Goal: Information Seeking & Learning: Learn about a topic

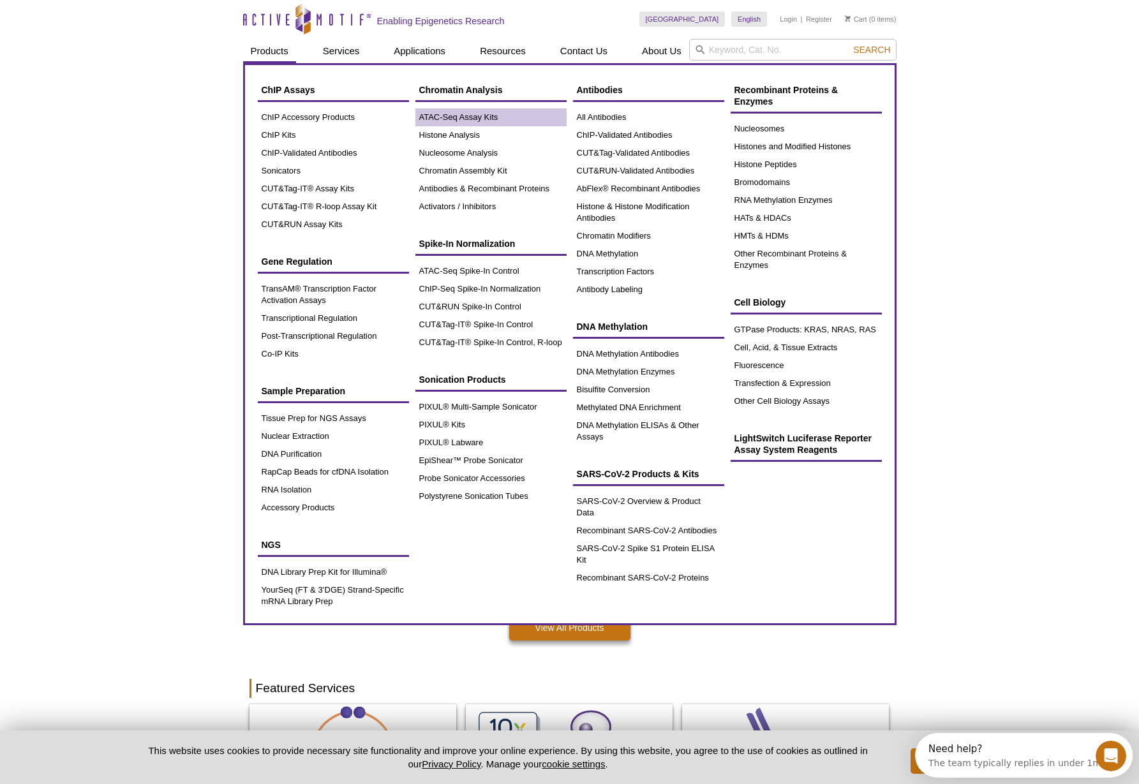
click at [454, 119] on link "ATAC-Seq Assay Kits" at bounding box center [491, 118] width 151 height 18
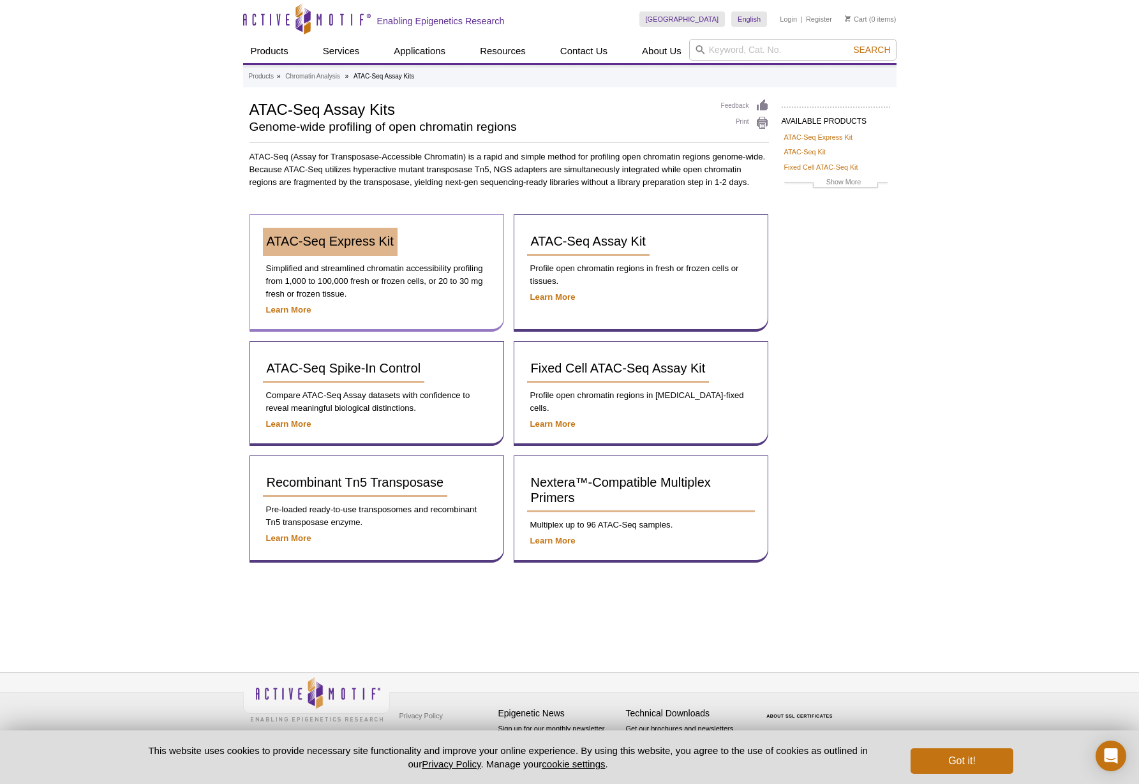
click at [317, 248] on link "ATAC-Seq Express Kit" at bounding box center [330, 242] width 135 height 28
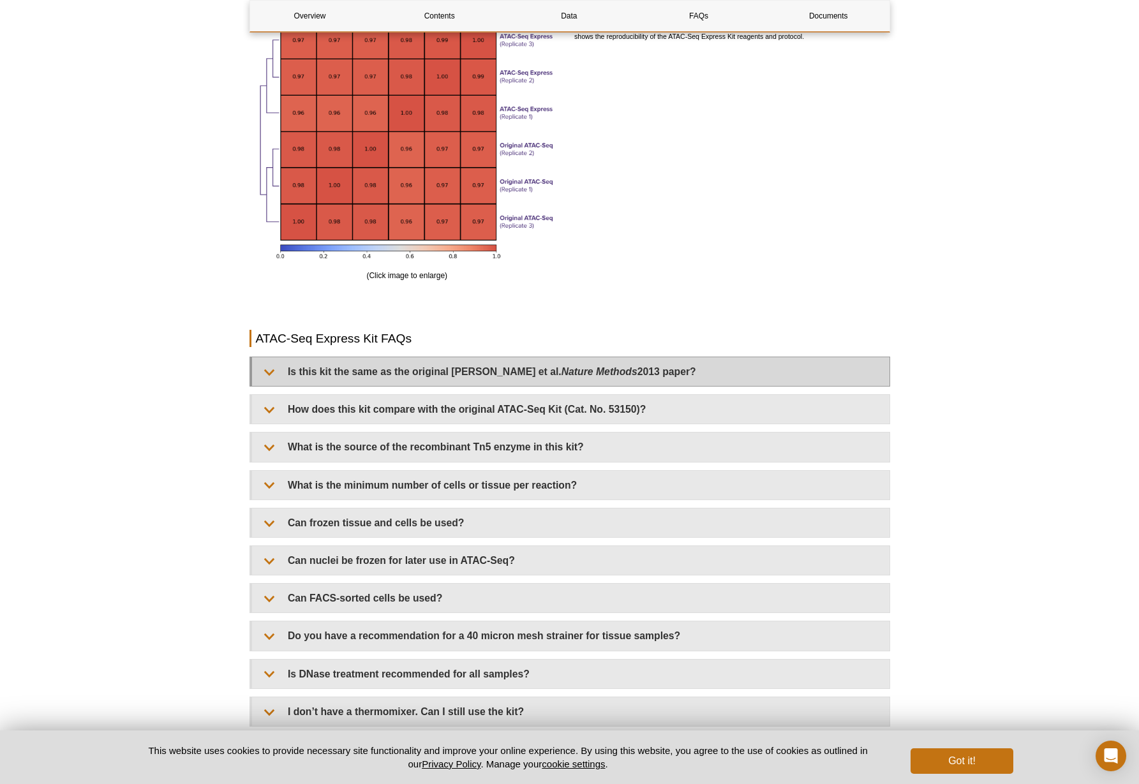
scroll to position [2353, 0]
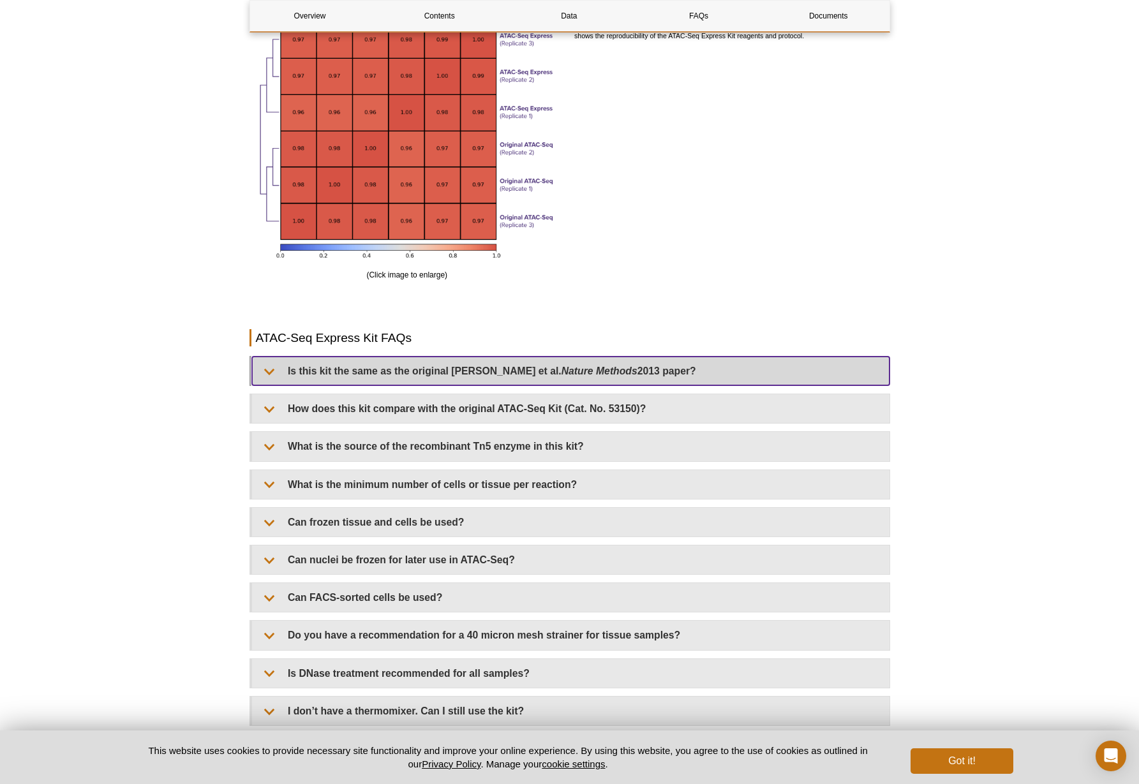
click at [314, 373] on summary "Is this kit the same as the original Buenrostro et al. Nature Methods 2013 pape…" at bounding box center [571, 371] width 638 height 29
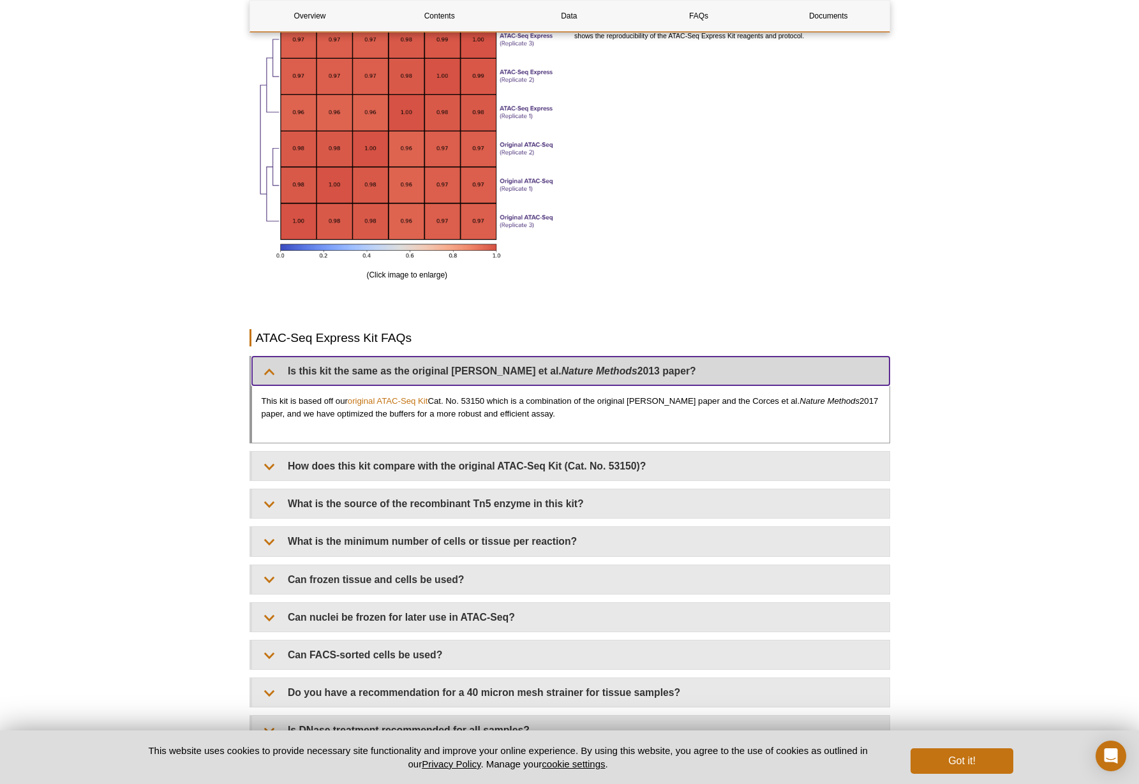
click at [314, 373] on summary "Is this kit the same as the original Buenrostro et al. Nature Methods 2013 pape…" at bounding box center [571, 371] width 638 height 29
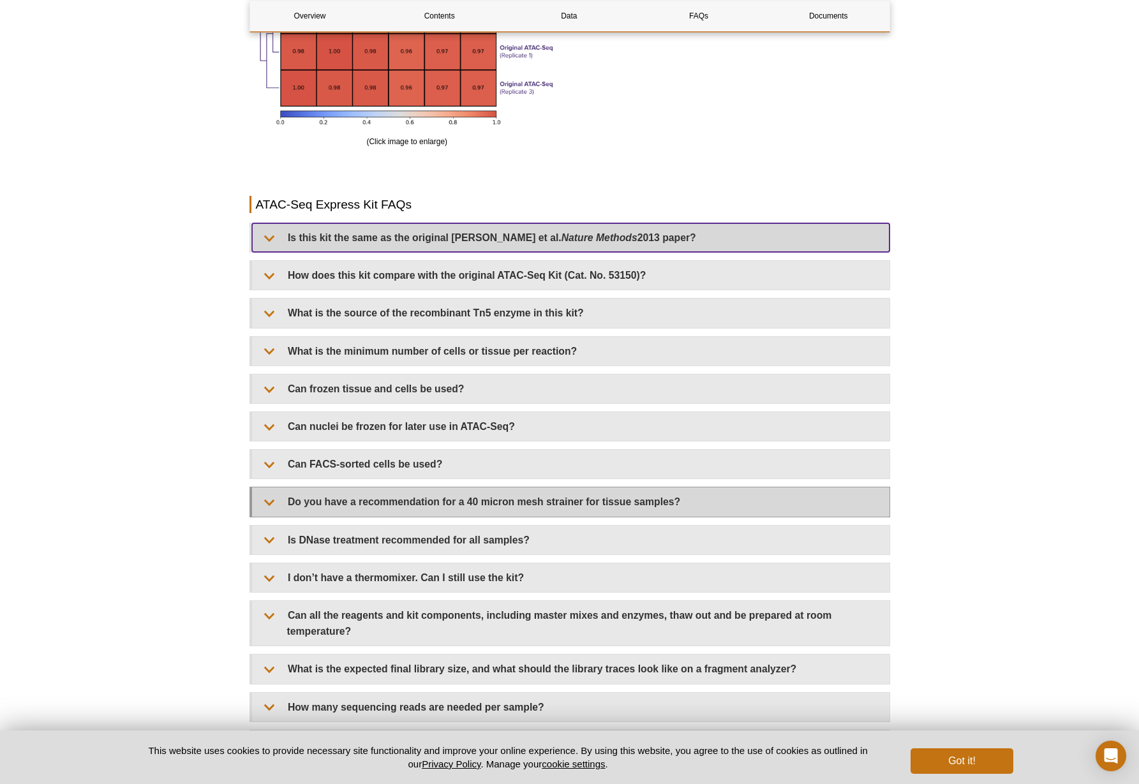
scroll to position [2487, 0]
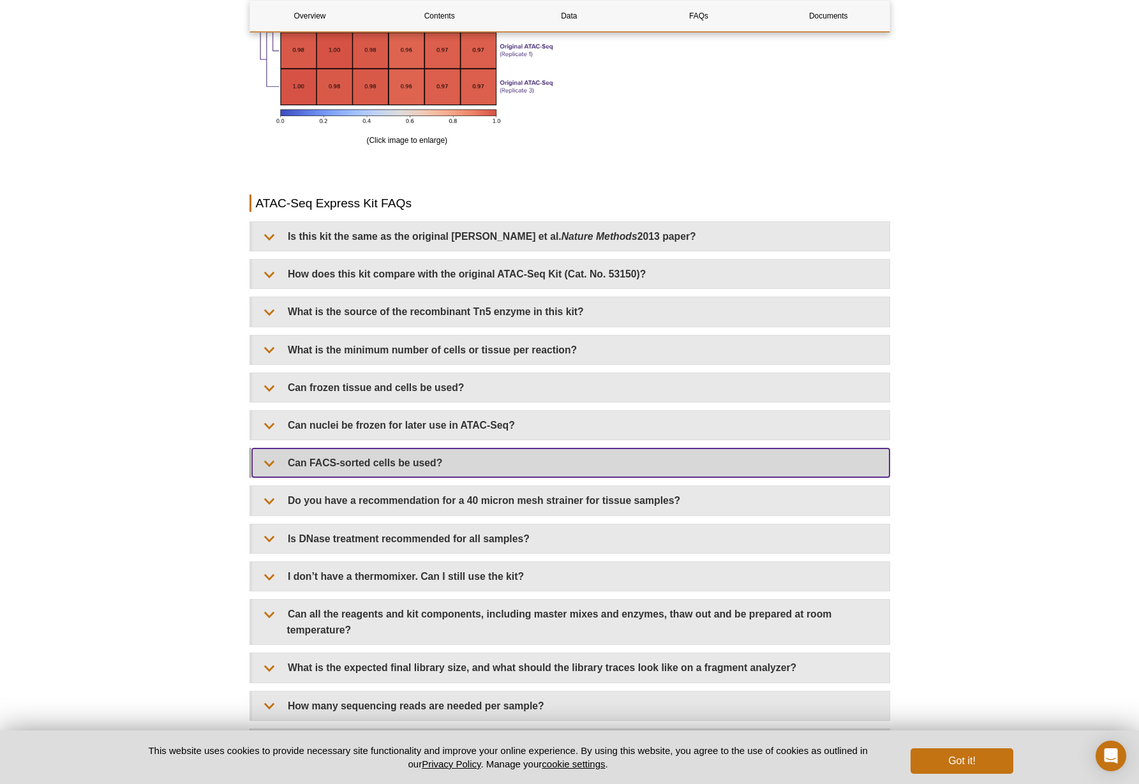
click at [344, 465] on summary "Can FACS-sorted cells be used?" at bounding box center [571, 463] width 638 height 29
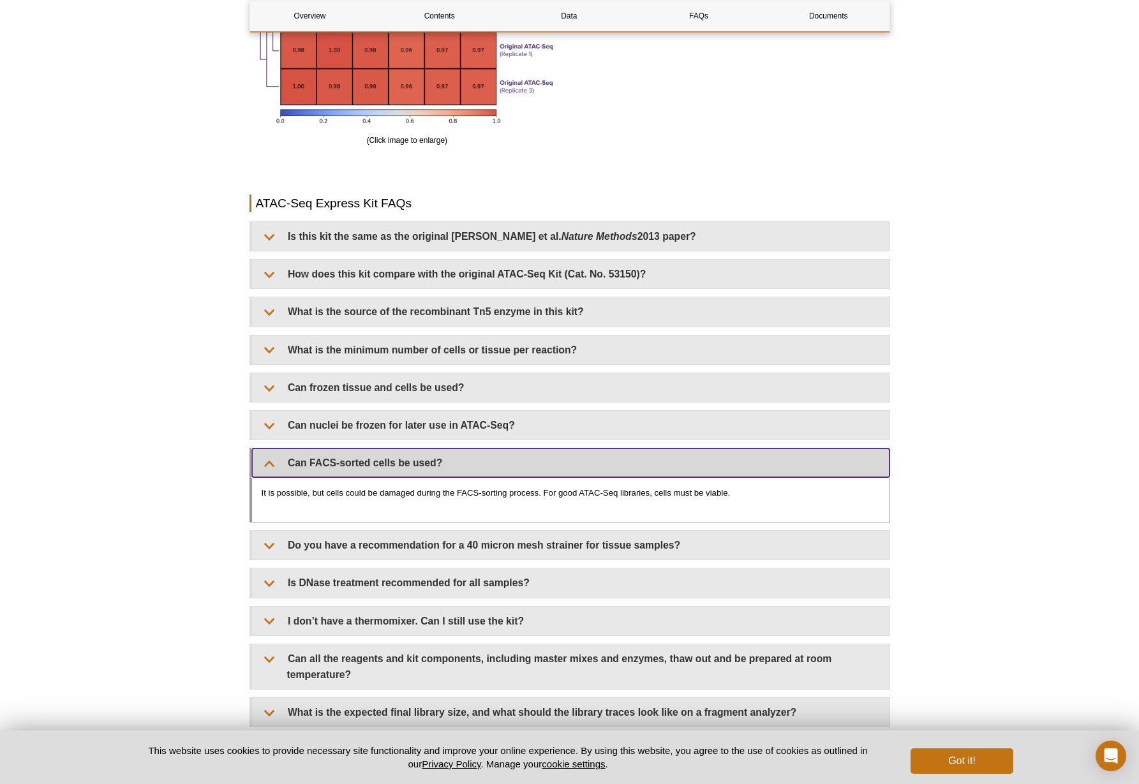
click at [344, 465] on summary "Can FACS-sorted cells be used?" at bounding box center [571, 463] width 638 height 29
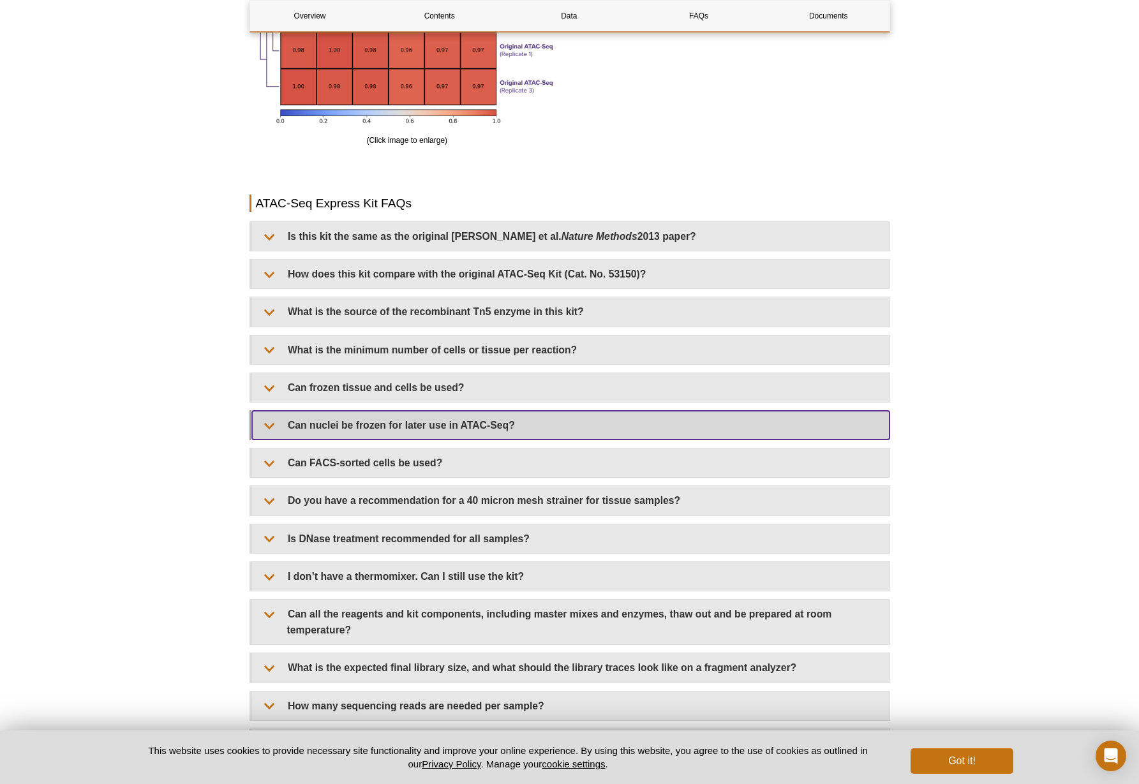
click at [348, 424] on summary "Can nuclei be frozen for later use in ATAC-Seq?" at bounding box center [571, 425] width 638 height 29
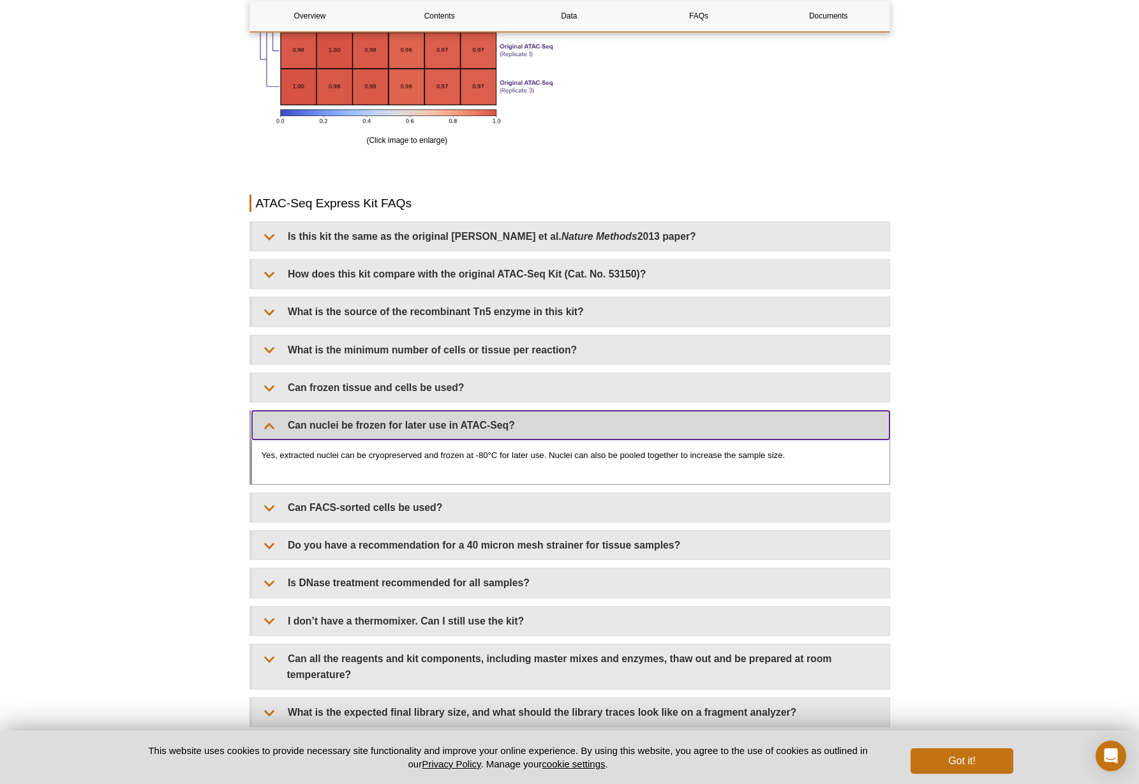
click at [348, 424] on summary "Can nuclei be frozen for later use in ATAC-Seq?" at bounding box center [571, 425] width 638 height 29
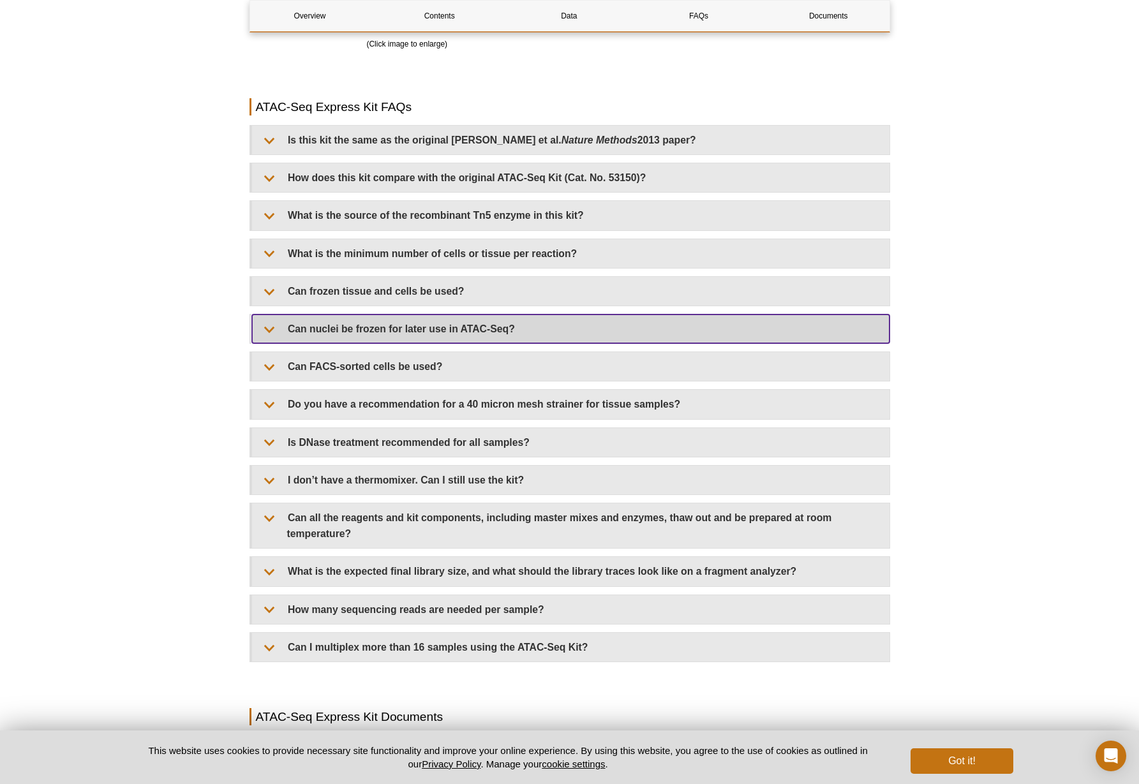
scroll to position [2597, 0]
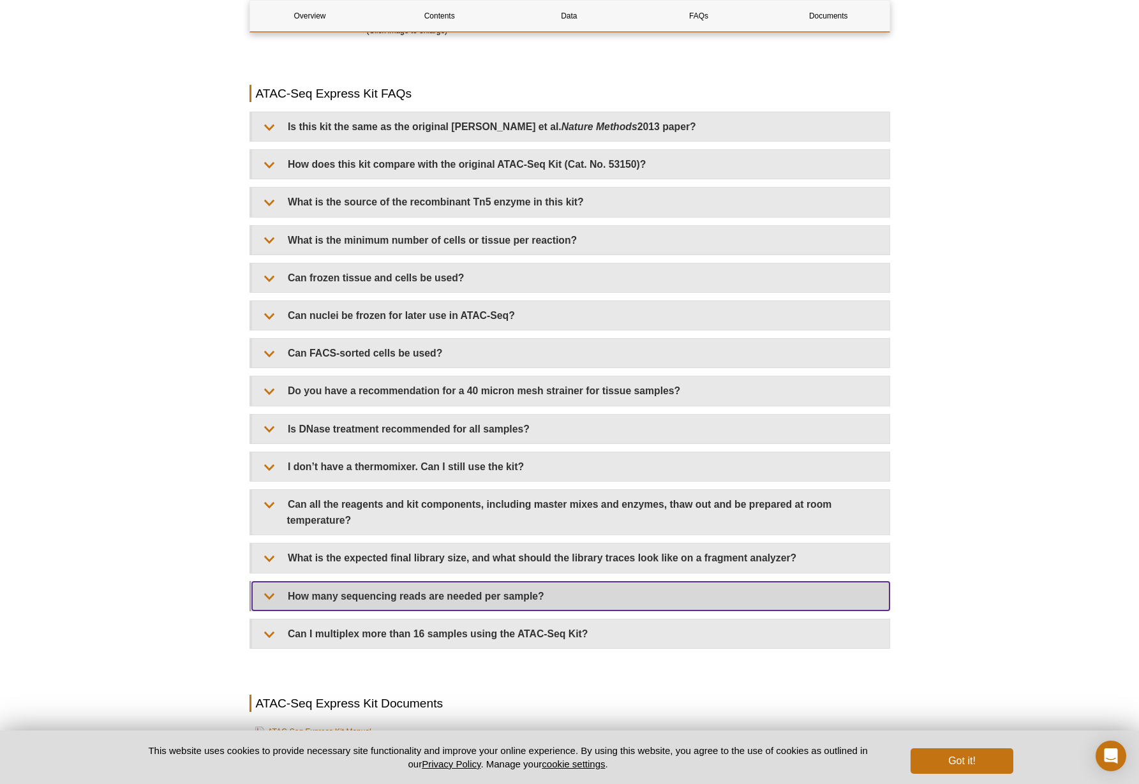
click at [433, 589] on summary "How many sequencing reads are needed per sample?" at bounding box center [571, 596] width 638 height 29
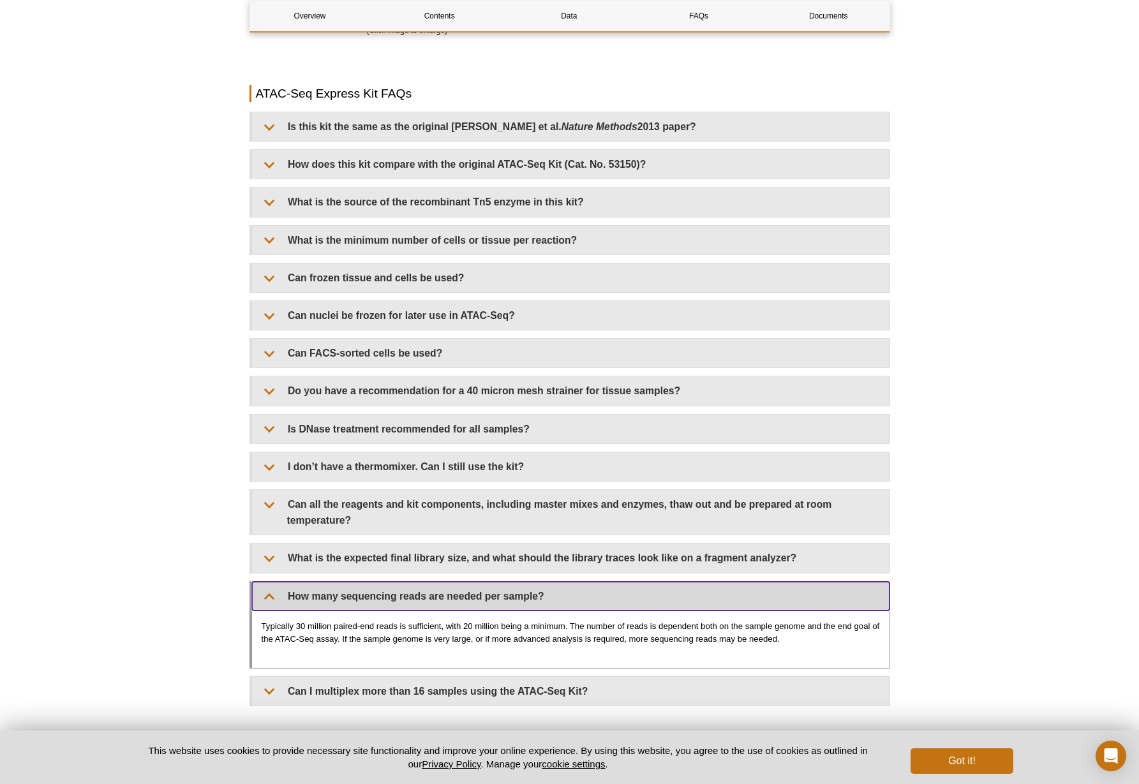
click at [422, 594] on summary "How many sequencing reads are needed per sample?" at bounding box center [571, 596] width 638 height 29
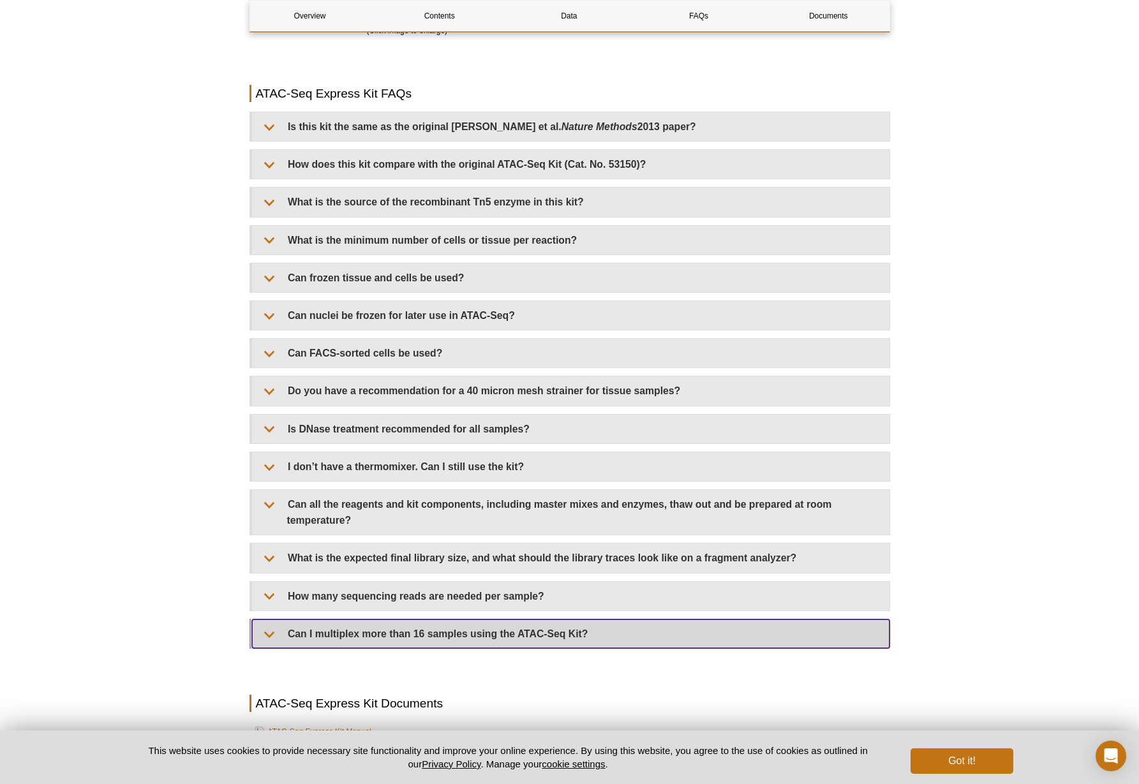
click at [399, 638] on summary "Can I multiplex more than 16 samples using the ATAC-Seq Kit?" at bounding box center [571, 634] width 638 height 29
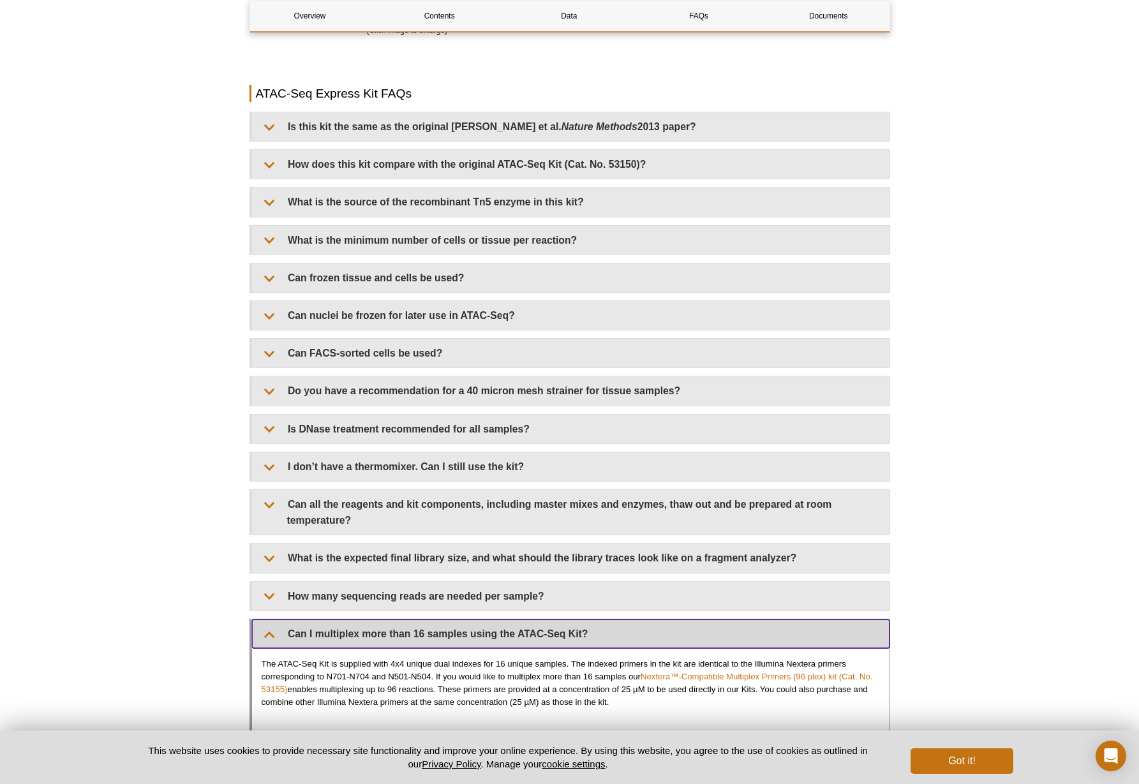
click at [399, 638] on summary "Can I multiplex more than 16 samples using the ATAC-Seq Kit?" at bounding box center [571, 634] width 638 height 29
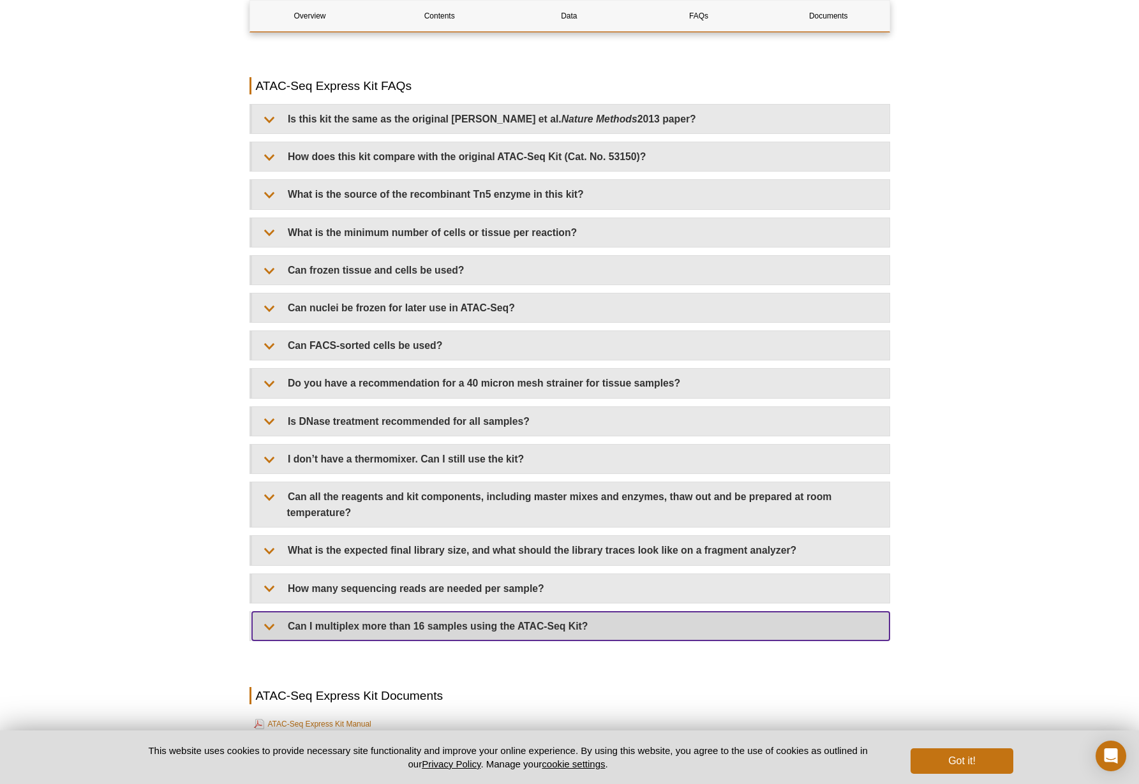
scroll to position [2604, 0]
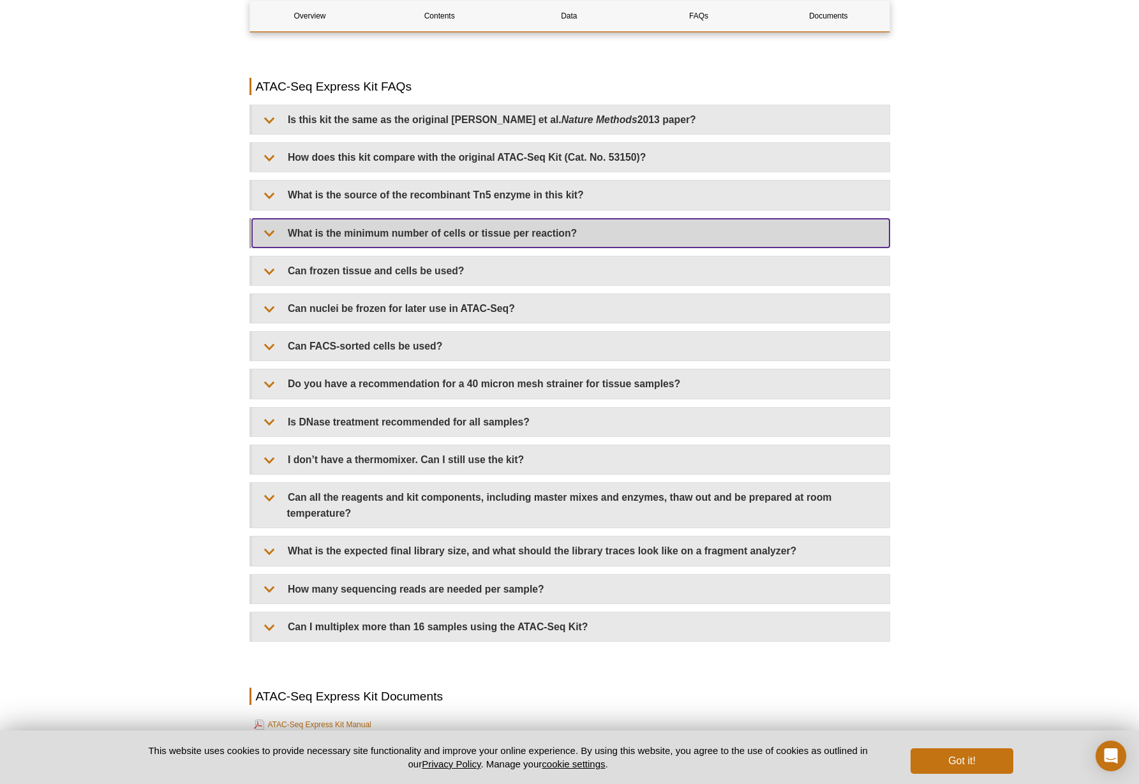
click at [389, 232] on summary "What is the minimum number of cells or tissue per reaction?" at bounding box center [571, 233] width 638 height 29
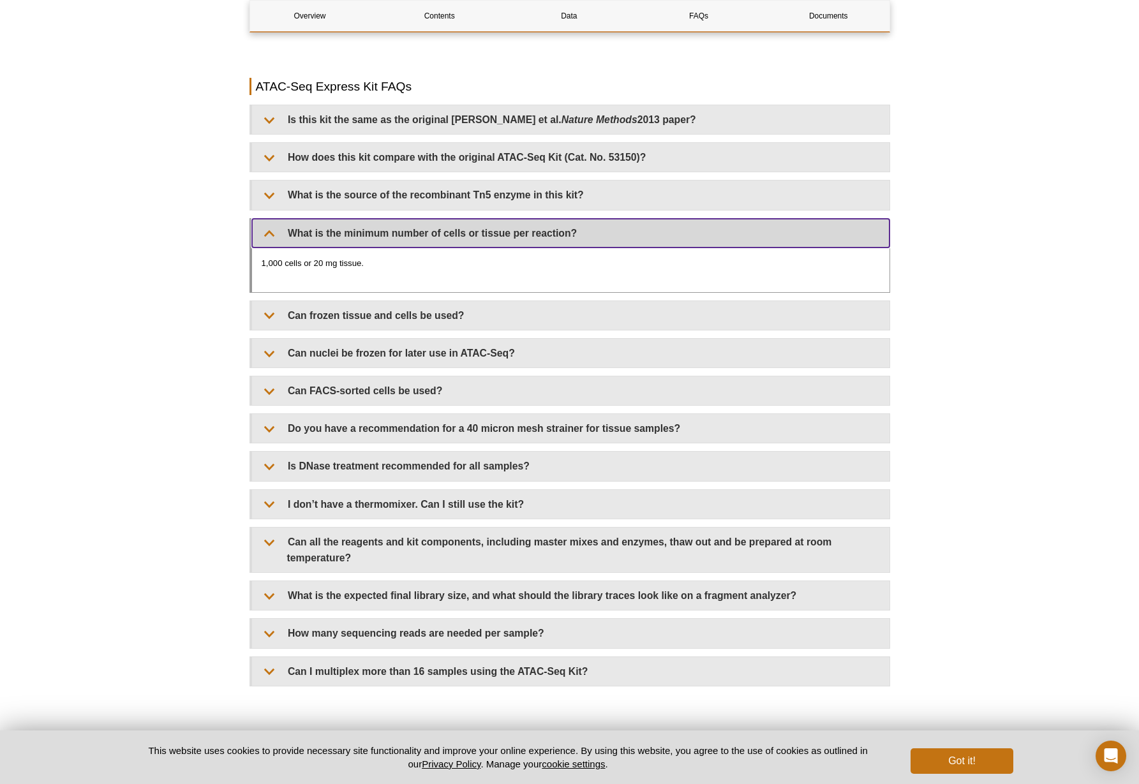
click at [389, 232] on summary "What is the minimum number of cells or tissue per reaction?" at bounding box center [571, 233] width 638 height 29
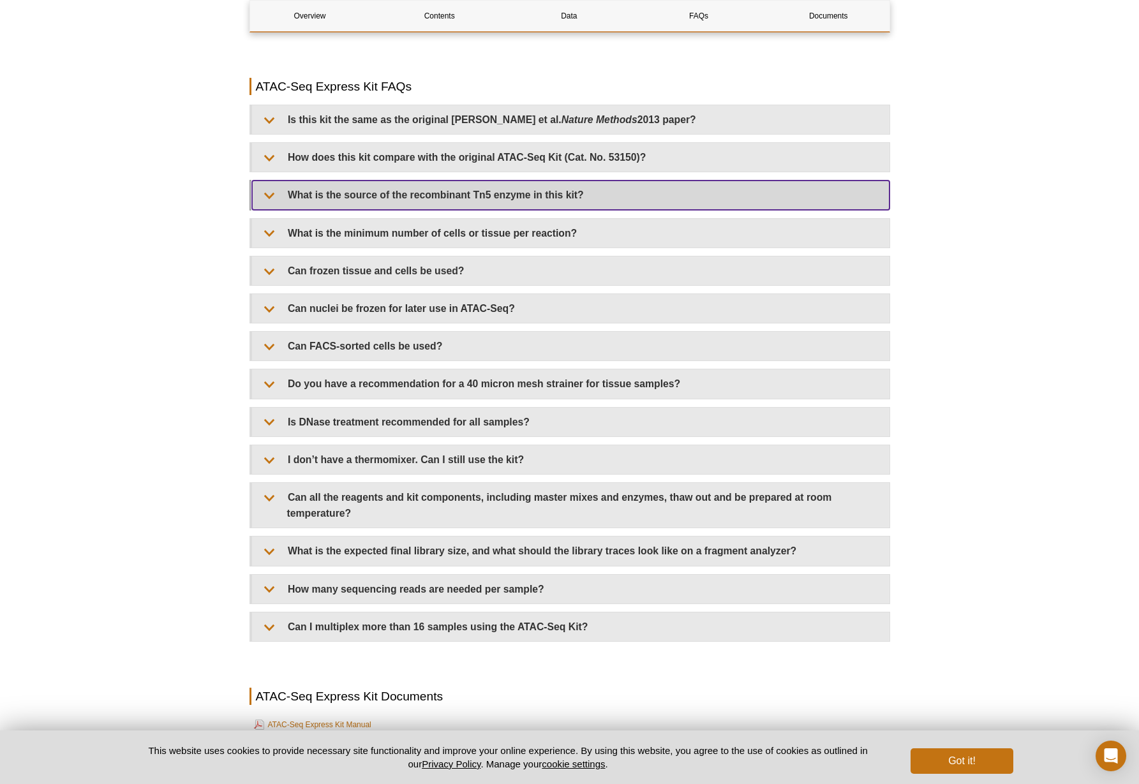
click at [382, 193] on summary "What is the source of the recombinant Tn5 enzyme in this kit?" at bounding box center [571, 195] width 638 height 29
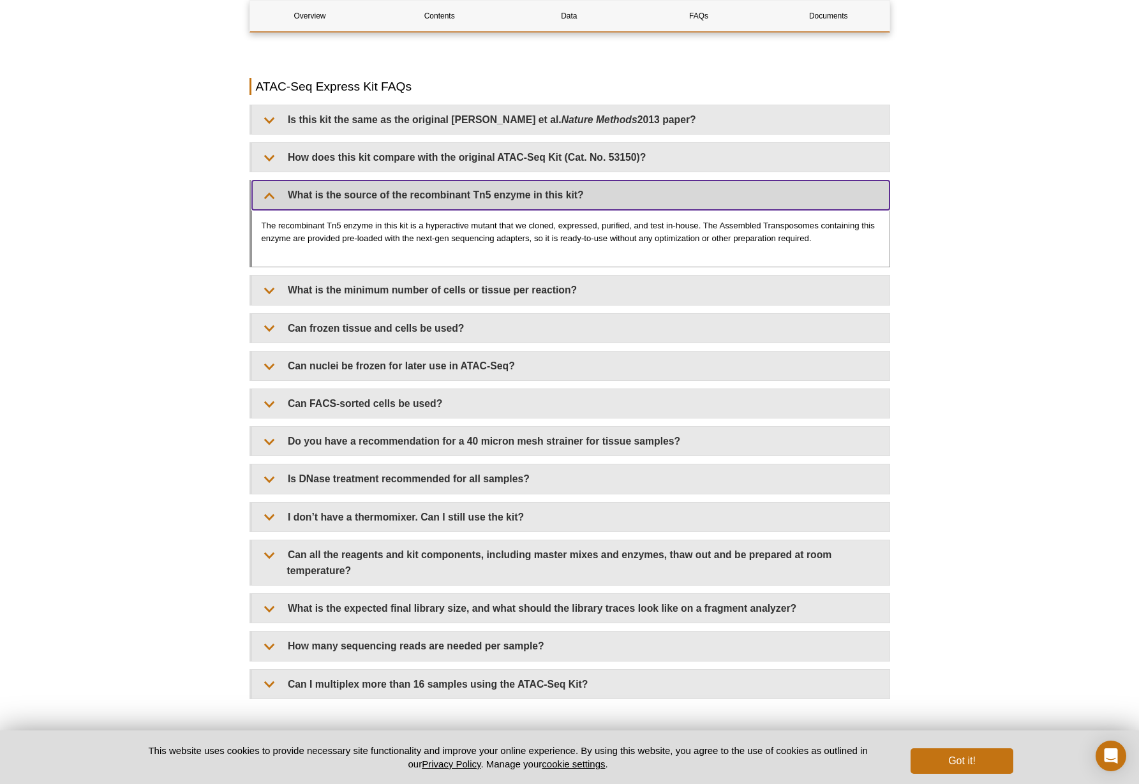
click at [382, 193] on summary "What is the source of the recombinant Tn5 enzyme in this kit?" at bounding box center [571, 195] width 638 height 29
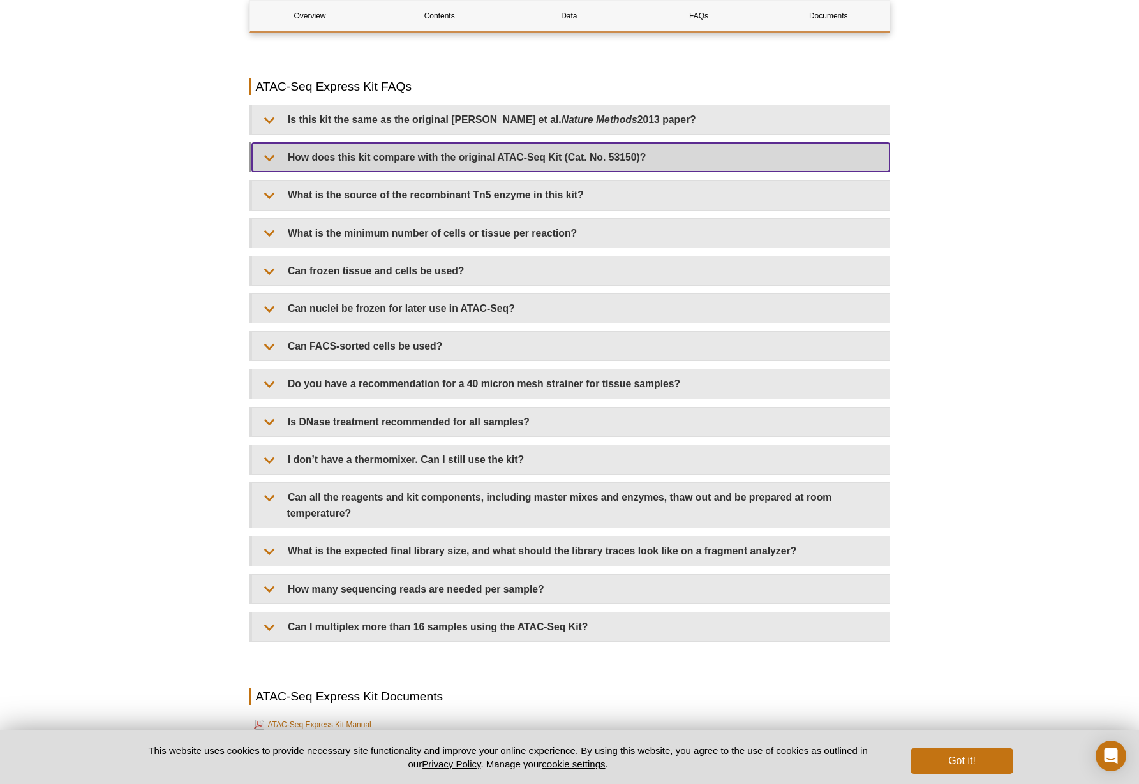
click at [380, 161] on summary "How does this kit compare with the original ATAC-Seq Kit (Cat. No. 53150)?" at bounding box center [571, 157] width 638 height 29
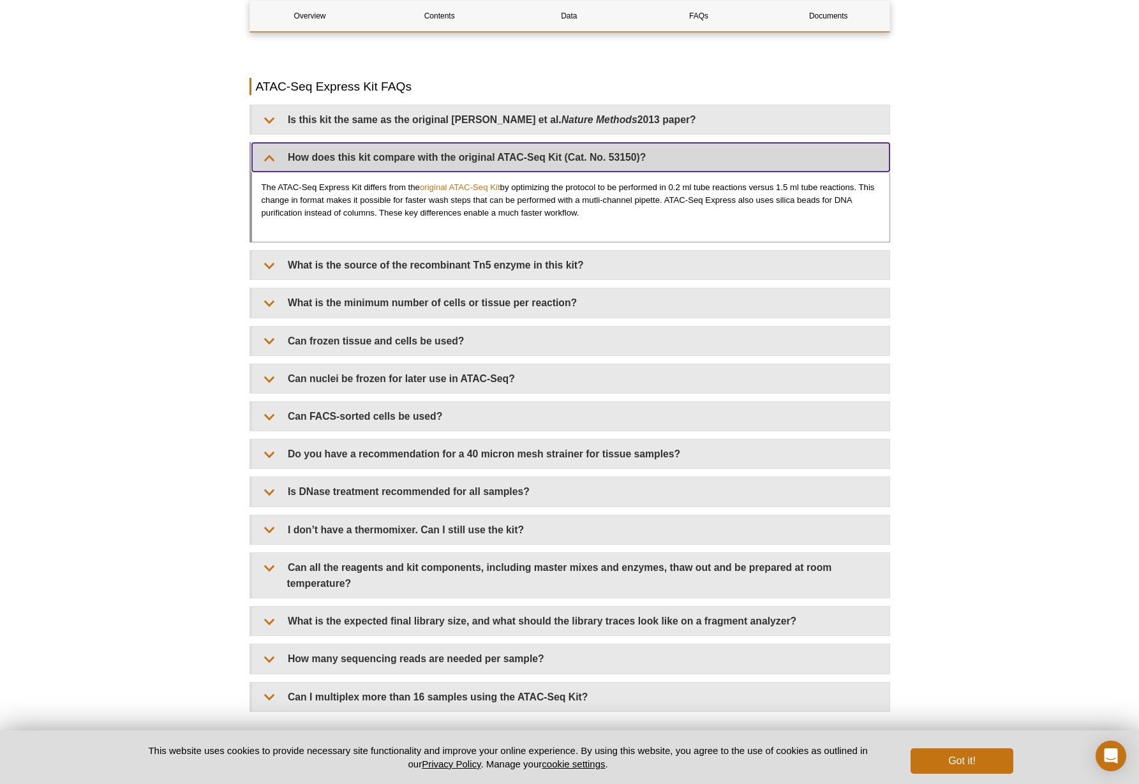
click at [380, 161] on summary "How does this kit compare with the original ATAC-Seq Kit (Cat. No. 53150)?" at bounding box center [571, 157] width 638 height 29
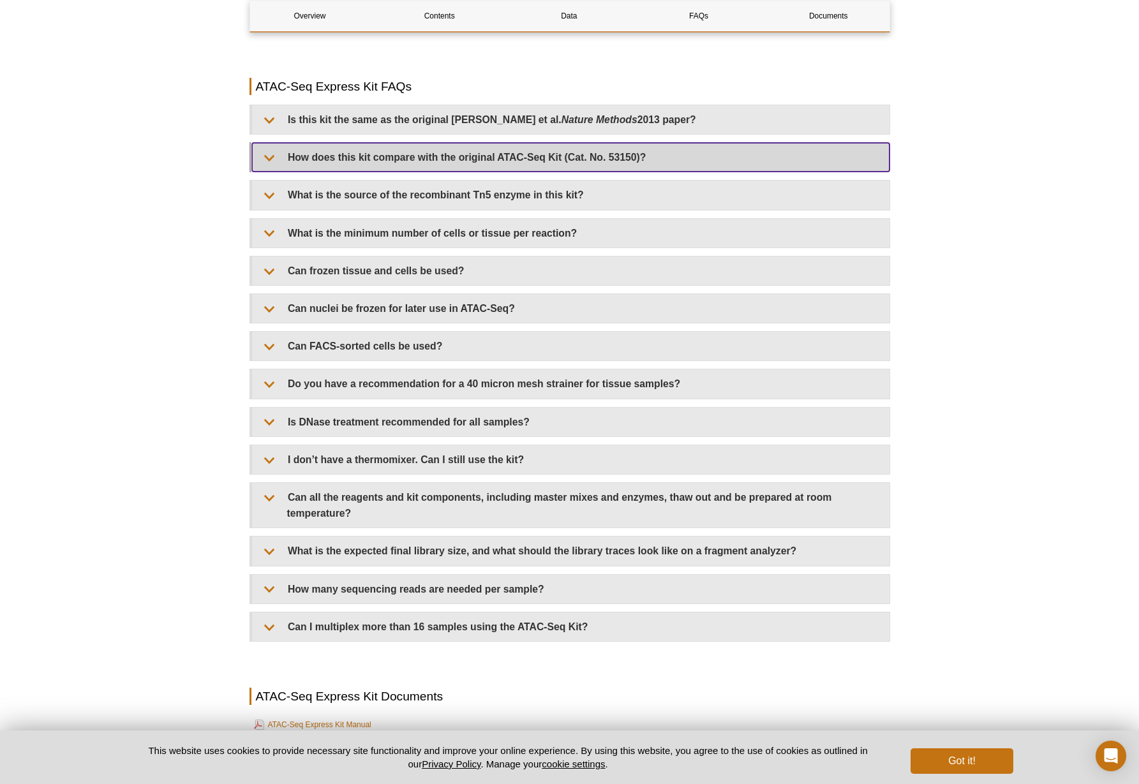
click at [380, 161] on summary "How does this kit compare with the original ATAC-Seq Kit (Cat. No. 53150)?" at bounding box center [571, 157] width 638 height 29
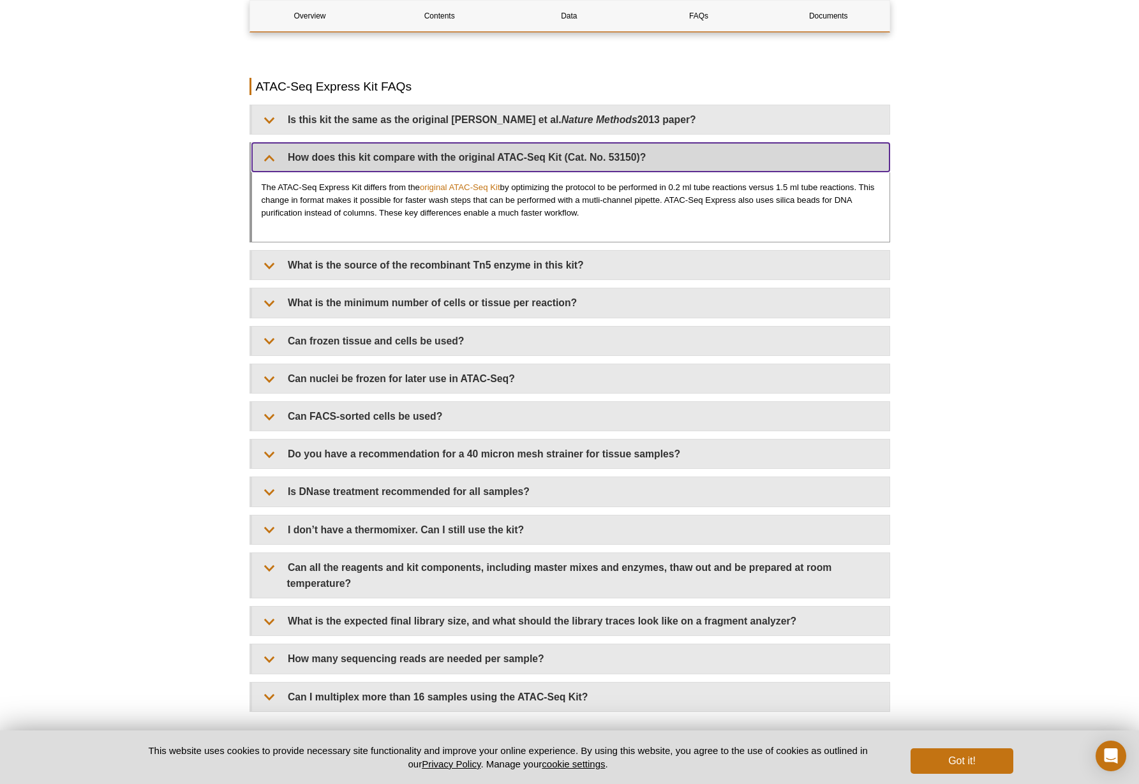
click at [380, 161] on summary "How does this kit compare with the original ATAC-Seq Kit (Cat. No. 53150)?" at bounding box center [571, 157] width 638 height 29
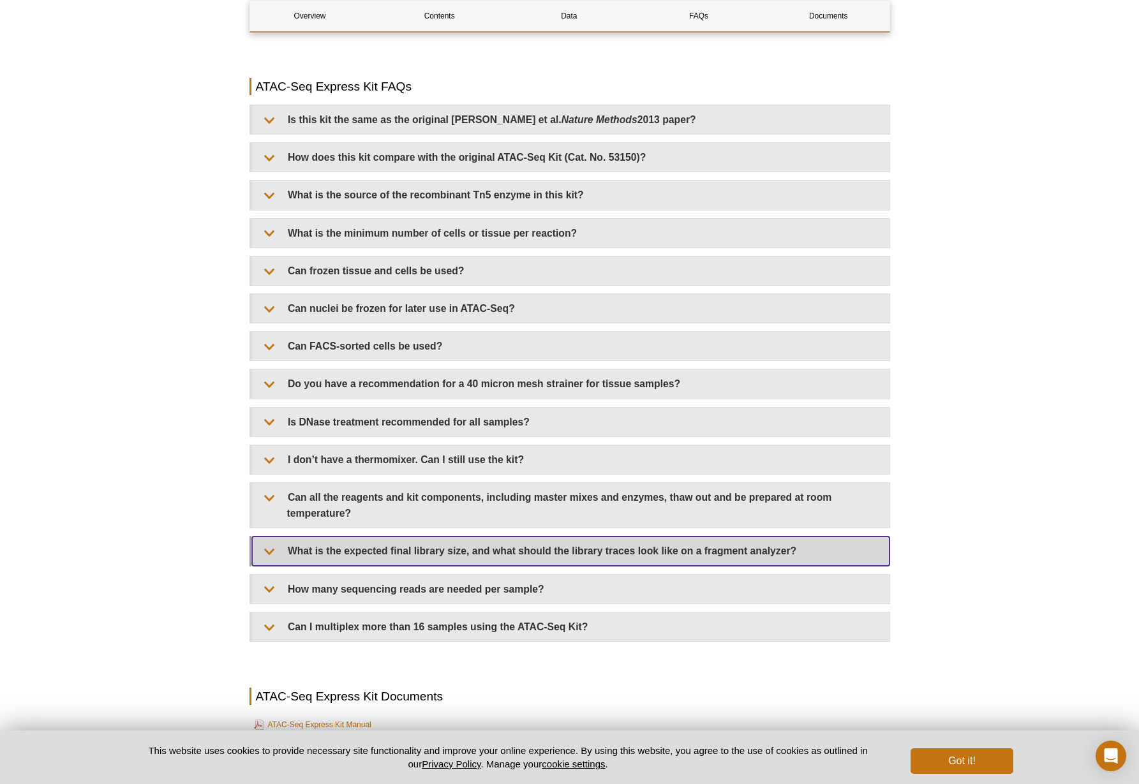
click at [361, 550] on summary "What is the expected final library size, and what should the library traces loo…" at bounding box center [571, 551] width 638 height 29
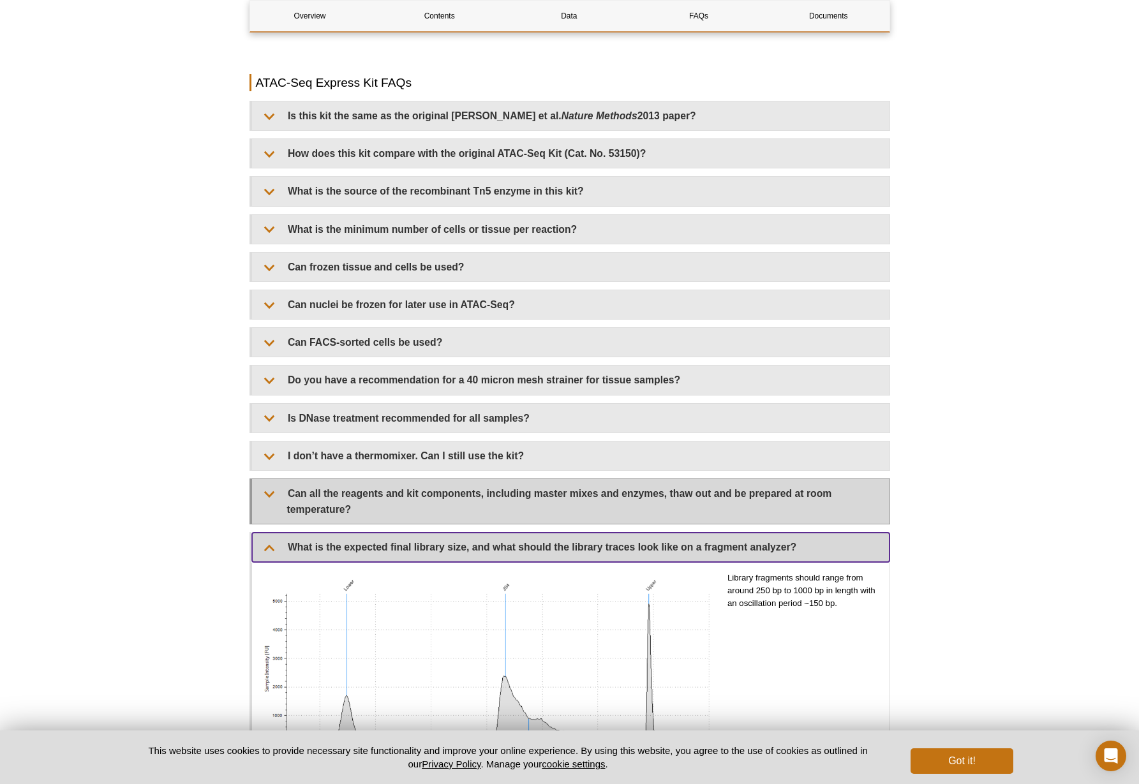
scroll to position [2564, 0]
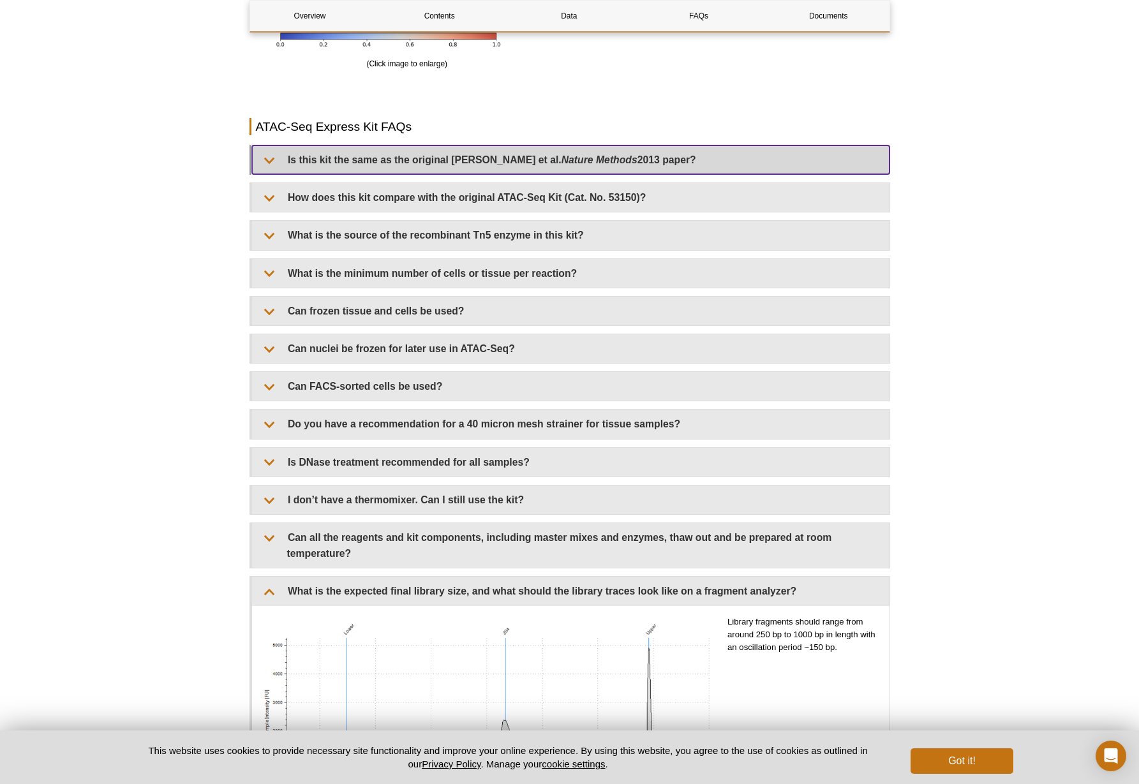
click at [345, 167] on summary "Is this kit the same as the original Buenrostro et al. Nature Methods 2013 pape…" at bounding box center [571, 160] width 638 height 29
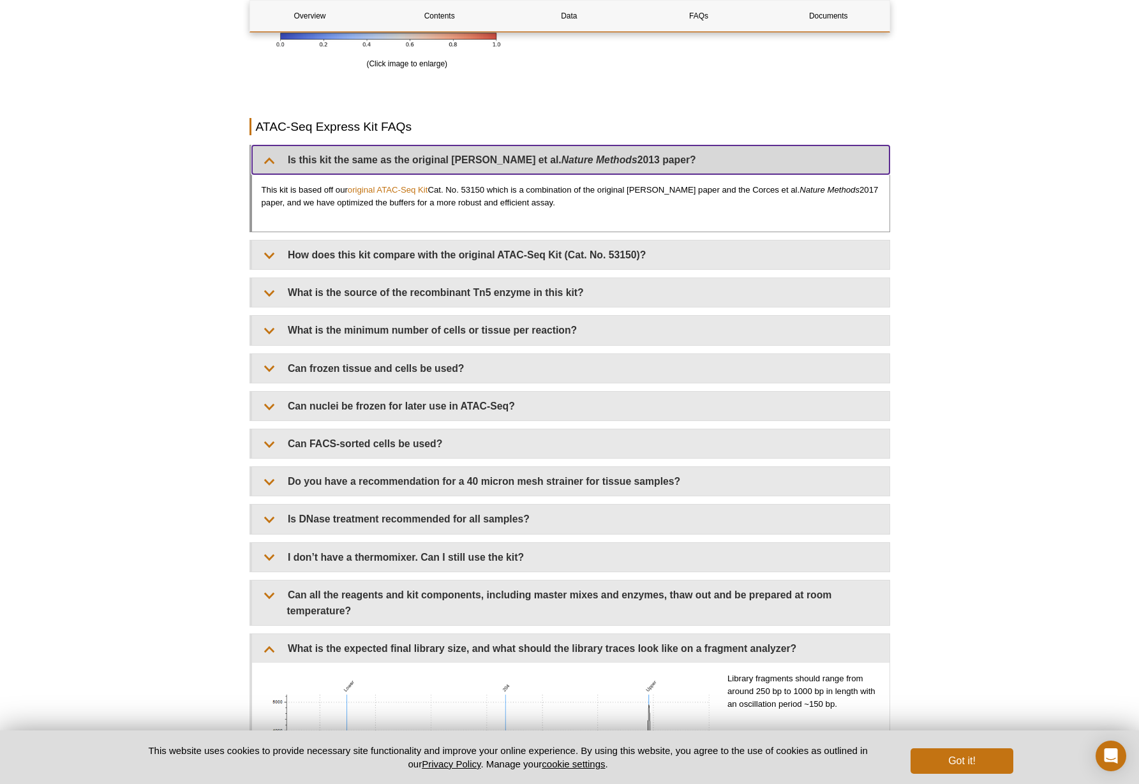
click at [345, 167] on summary "Is this kit the same as the original Buenrostro et al. Nature Methods 2013 pape…" at bounding box center [571, 160] width 638 height 29
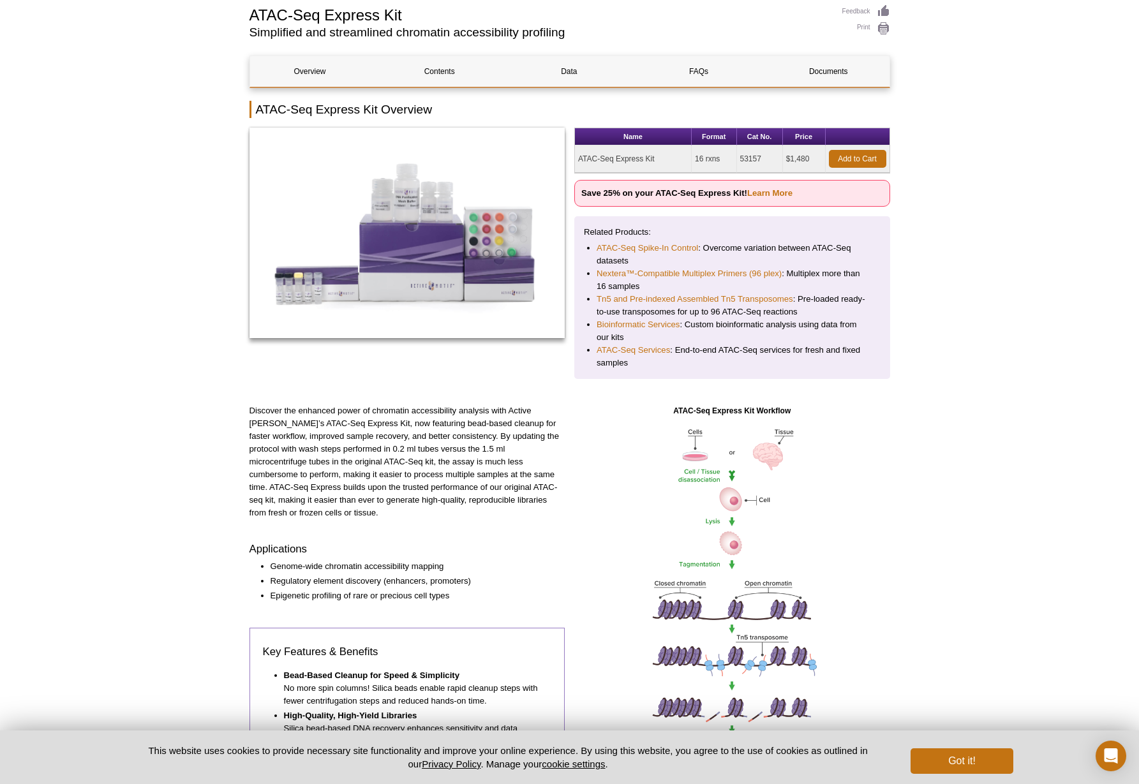
scroll to position [64, 0]
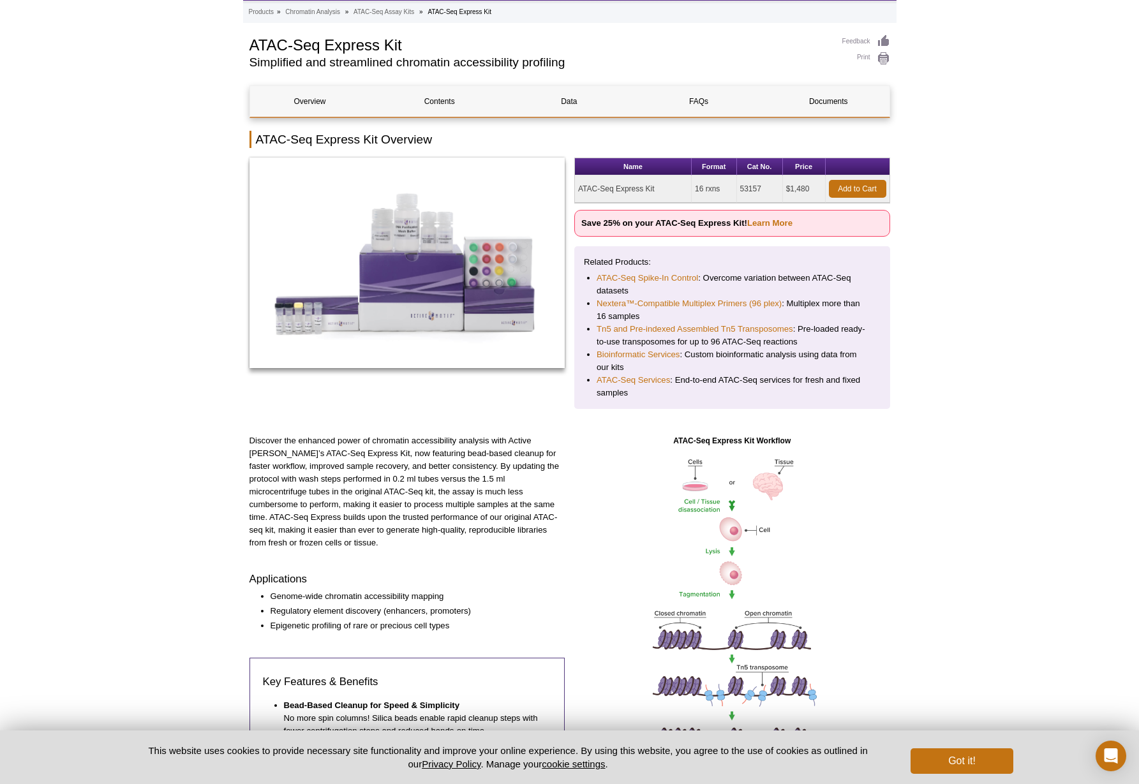
drag, startPoint x: 789, startPoint y: 189, endPoint x: 817, endPoint y: 187, distance: 28.2
click at [817, 187] on td "$1,480" at bounding box center [804, 189] width 43 height 27
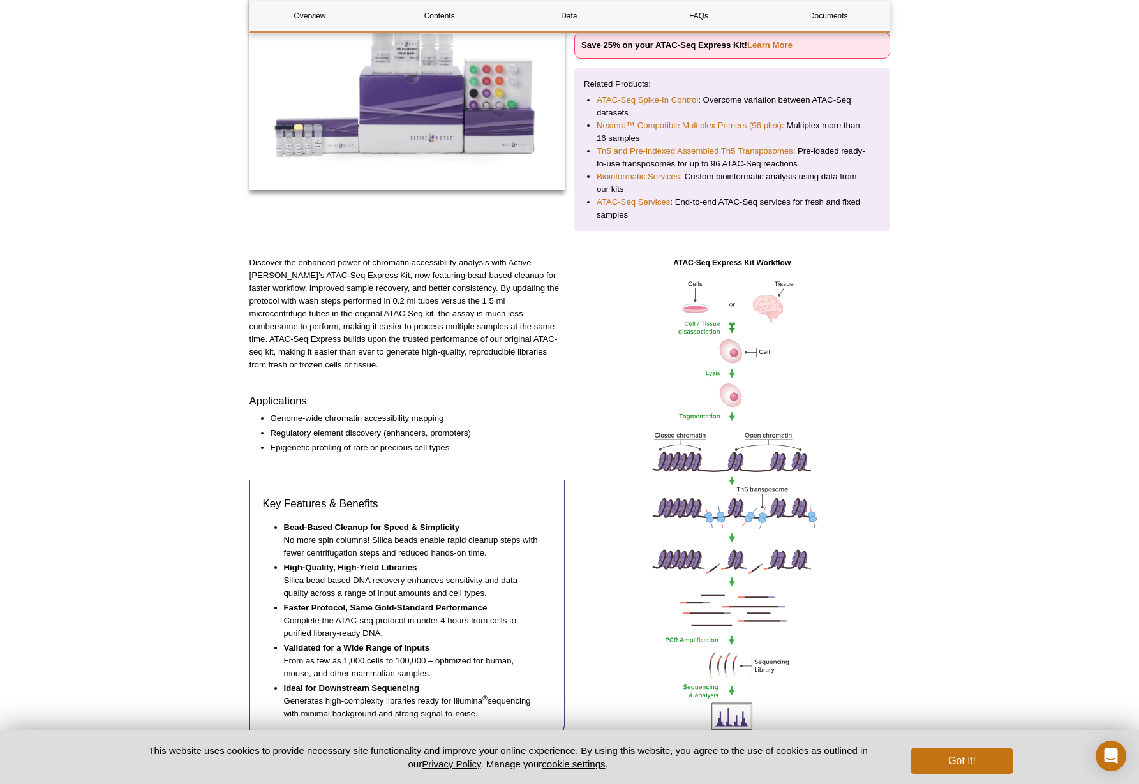
scroll to position [259, 0]
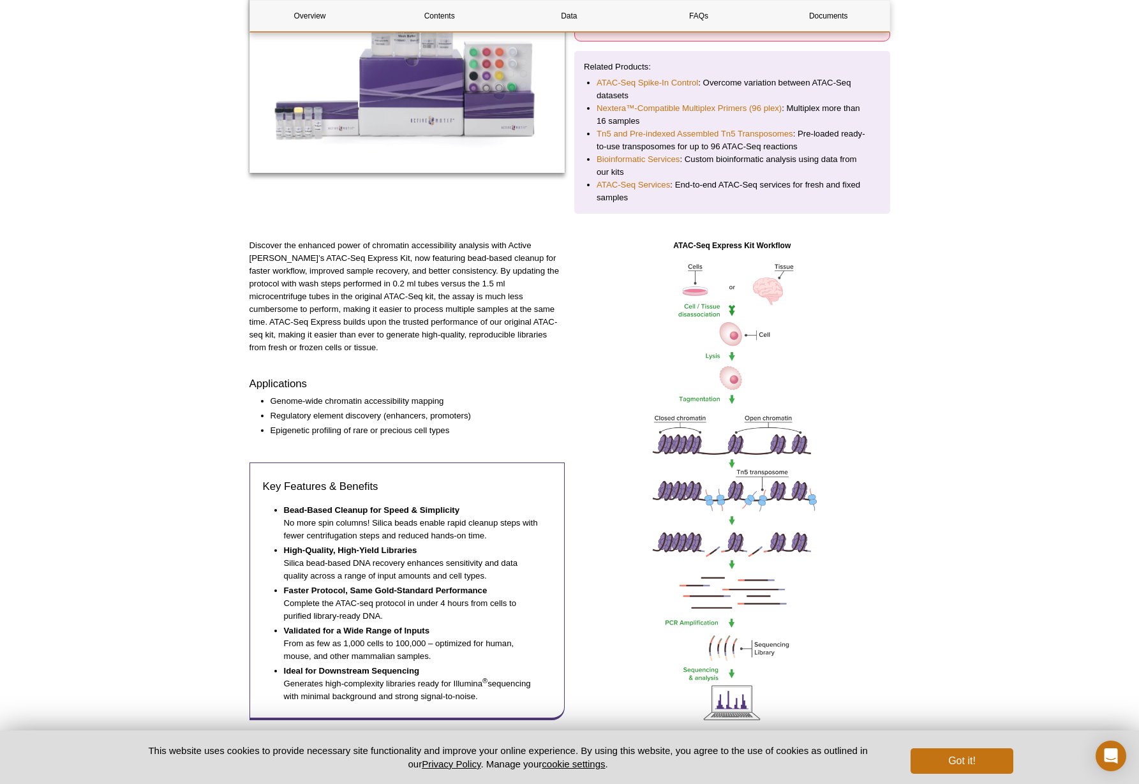
click at [732, 513] on img at bounding box center [731, 491] width 191 height 479
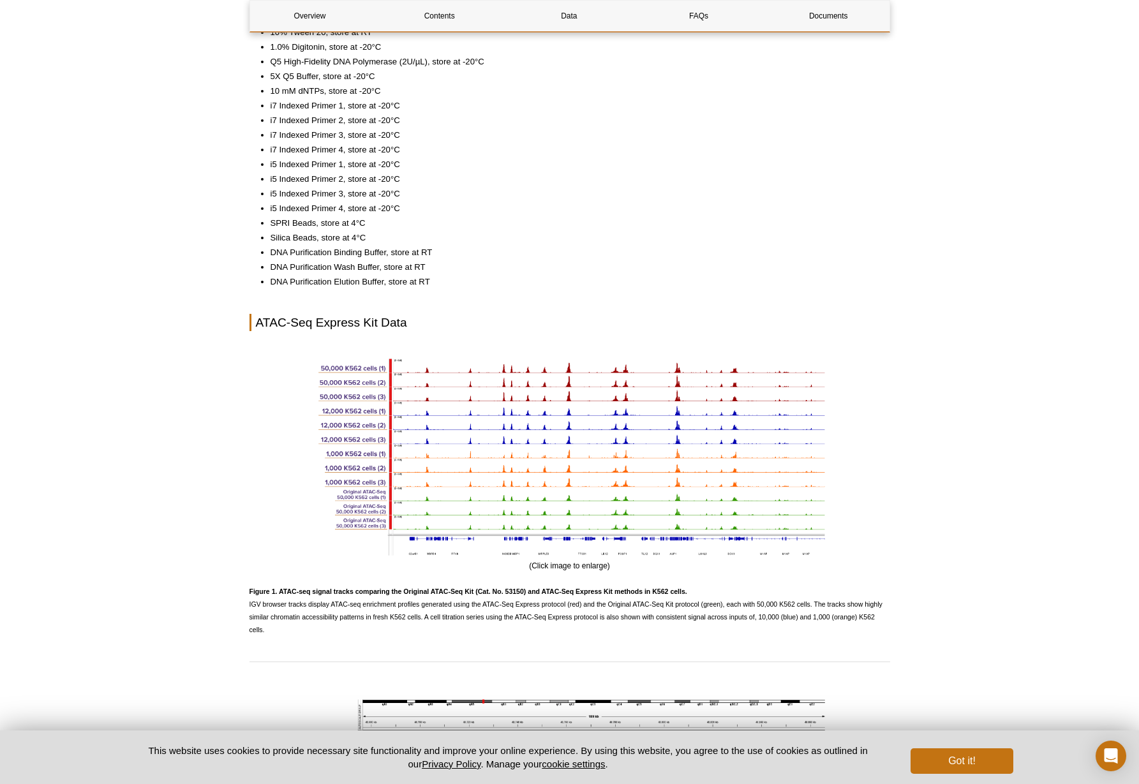
scroll to position [1277, 0]
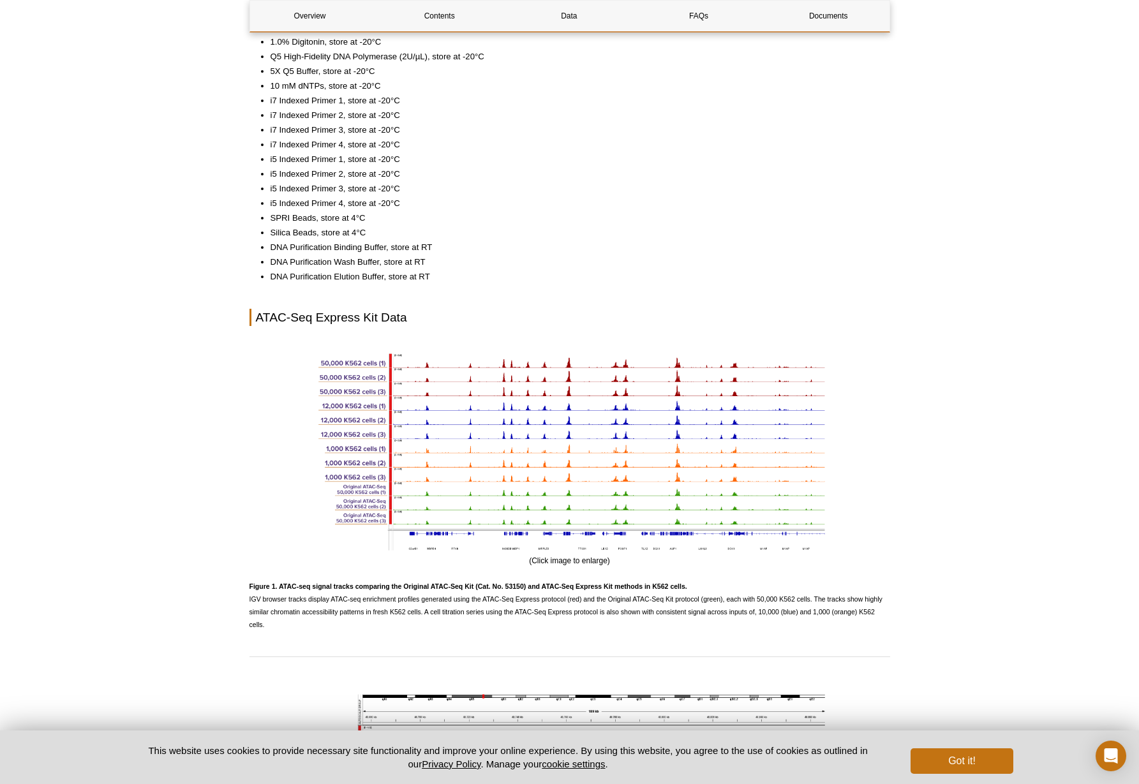
click at [561, 560] on div "(Click image to enlarge)" at bounding box center [570, 458] width 641 height 219
click at [553, 486] on img at bounding box center [570, 450] width 511 height 202
